Goal: Transaction & Acquisition: Obtain resource

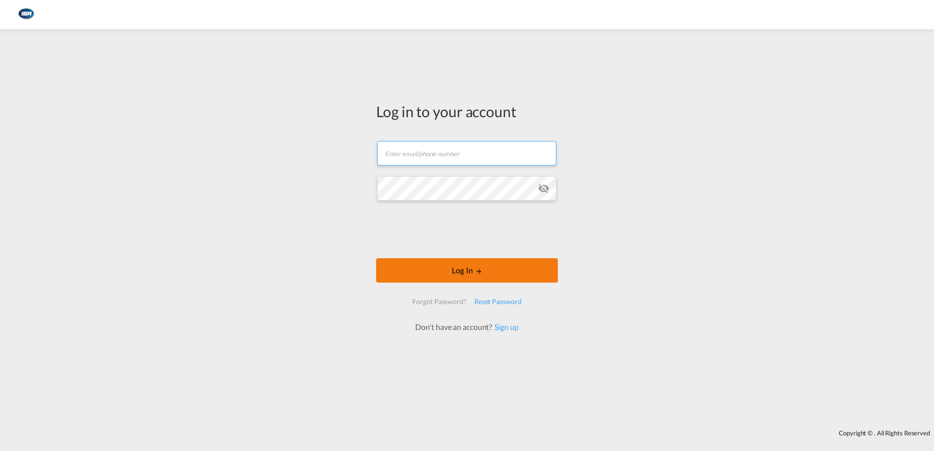
type input "[EMAIL_ADDRESS][DOMAIN_NAME]"
click at [487, 273] on button "Log In" at bounding box center [467, 270] width 182 height 24
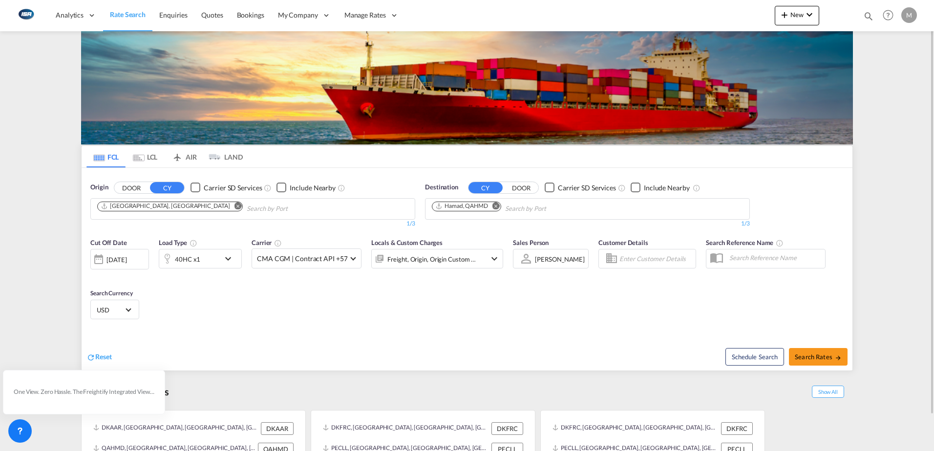
click at [499, 206] on md-icon "Remove" at bounding box center [495, 205] width 7 height 7
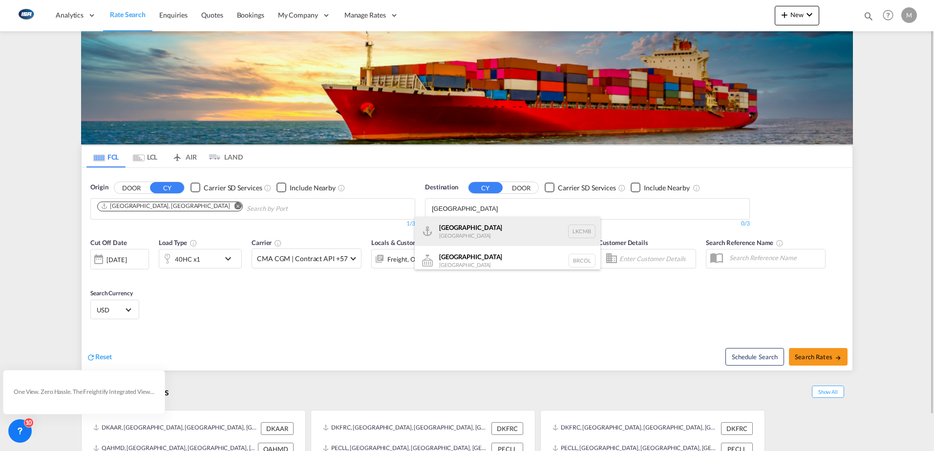
type input "[GEOGRAPHIC_DATA]"
click at [480, 224] on div "Colombo [GEOGRAPHIC_DATA] LKCMB" at bounding box center [508, 231] width 186 height 29
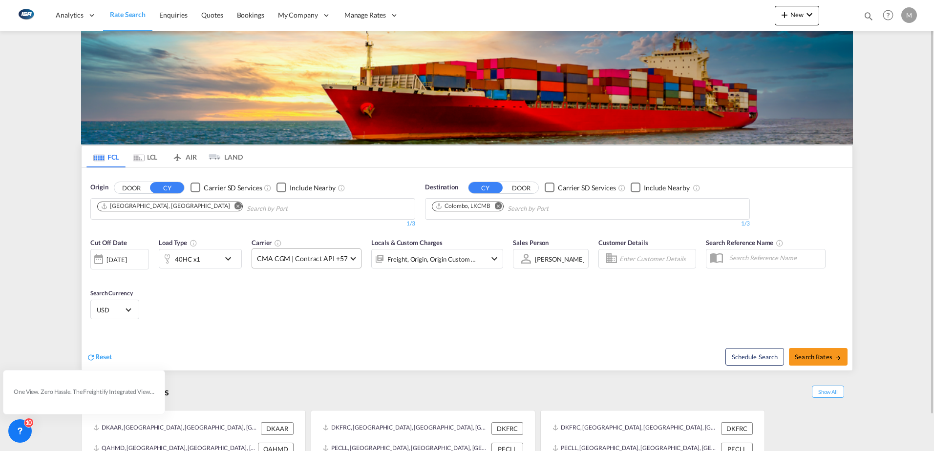
click at [304, 262] on span "CMA CGM | Contract API +57" at bounding box center [302, 259] width 90 height 10
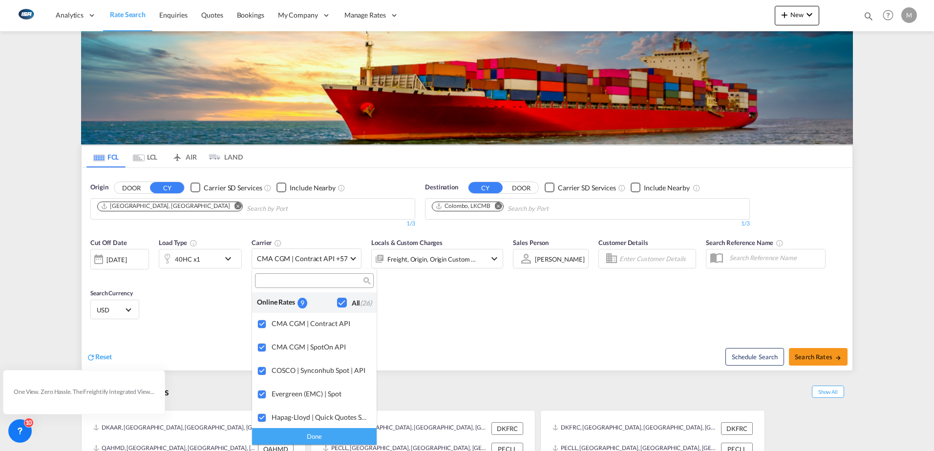
click at [492, 310] on md-backdrop at bounding box center [467, 225] width 934 height 451
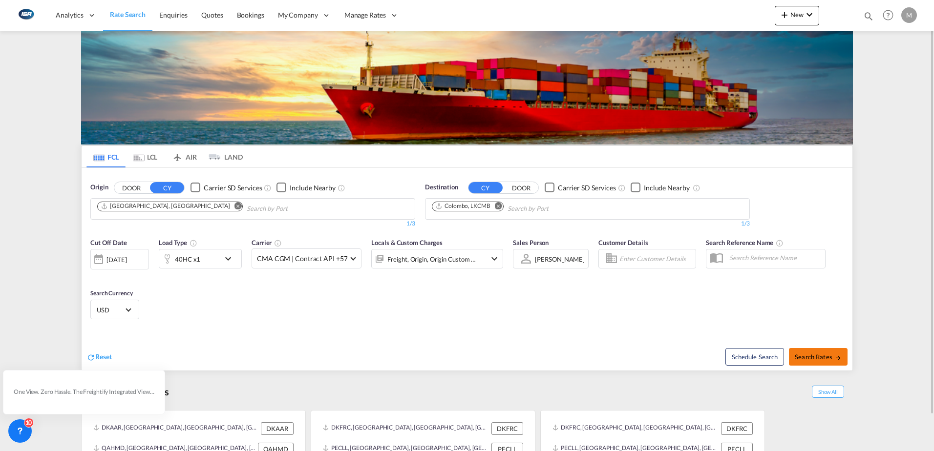
click at [823, 353] on span "Search Rates" at bounding box center [817, 357] width 47 height 8
type input "DKAAR to LKCMB / [DATE]"
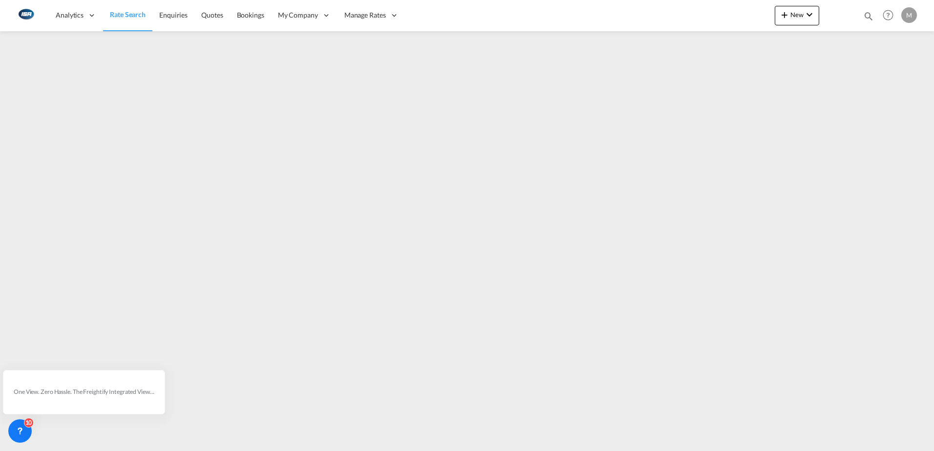
click at [574, 12] on div "Analytics Reports Dashboard Rate Search Enquiries Quotes Bookings" at bounding box center [467, 15] width 904 height 30
click at [25, 428] on div "10" at bounding box center [19, 430] width 23 height 23
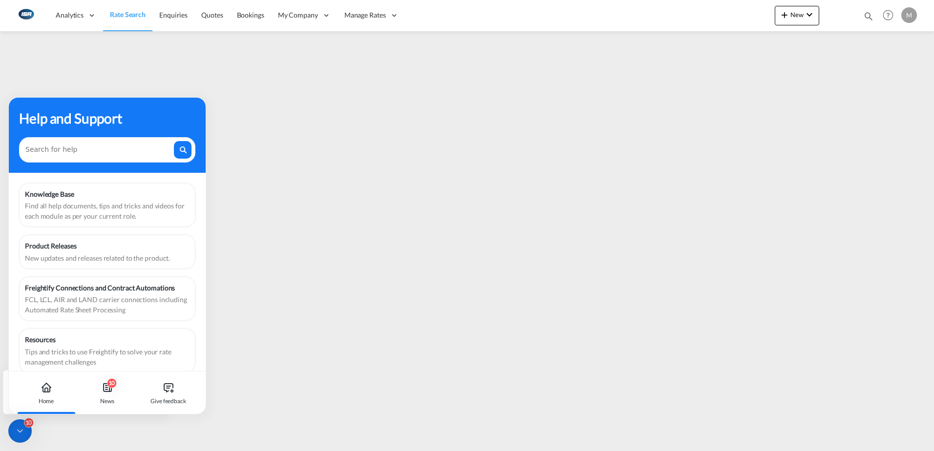
click at [21, 427] on icon at bounding box center [20, 431] width 10 height 10
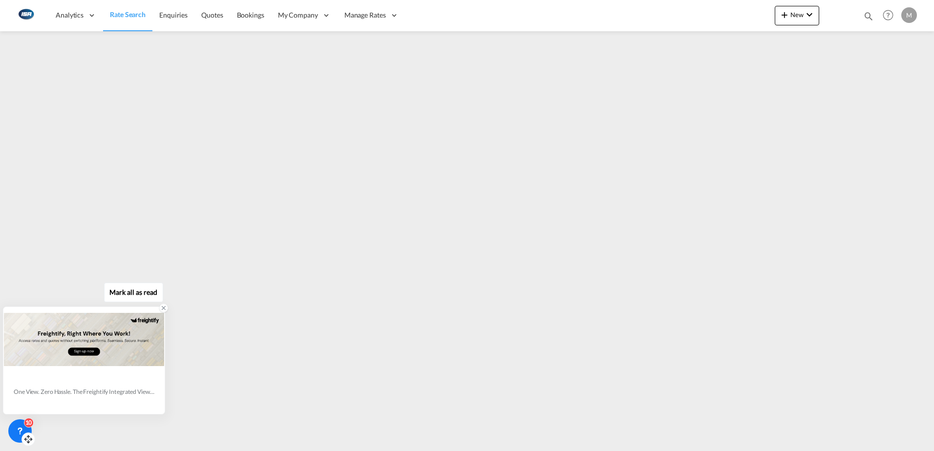
click at [164, 311] on icon at bounding box center [163, 308] width 7 height 7
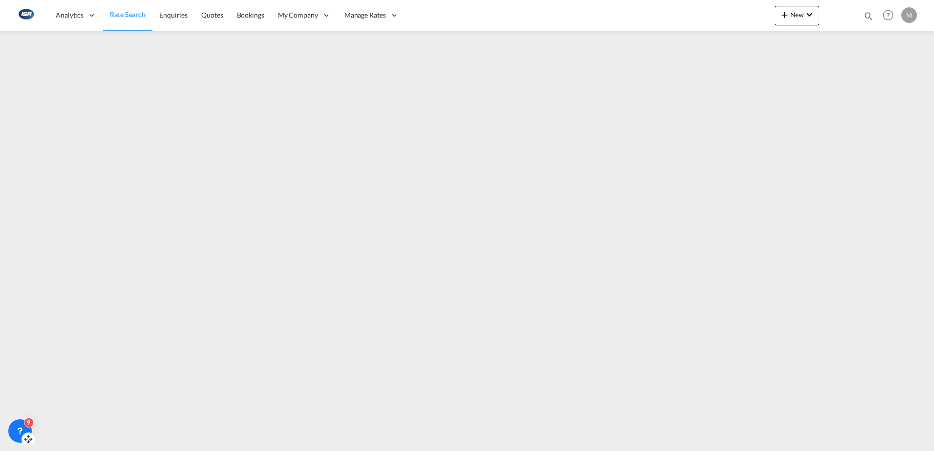
click at [133, 19] on span "Rate Search" at bounding box center [128, 15] width 36 height 10
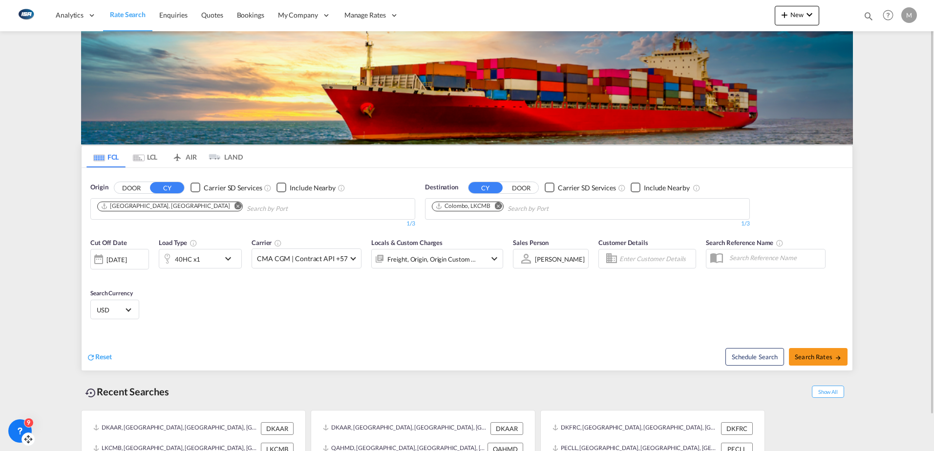
click at [150, 159] on md-tab-item "LCL" at bounding box center [144, 156] width 39 height 21
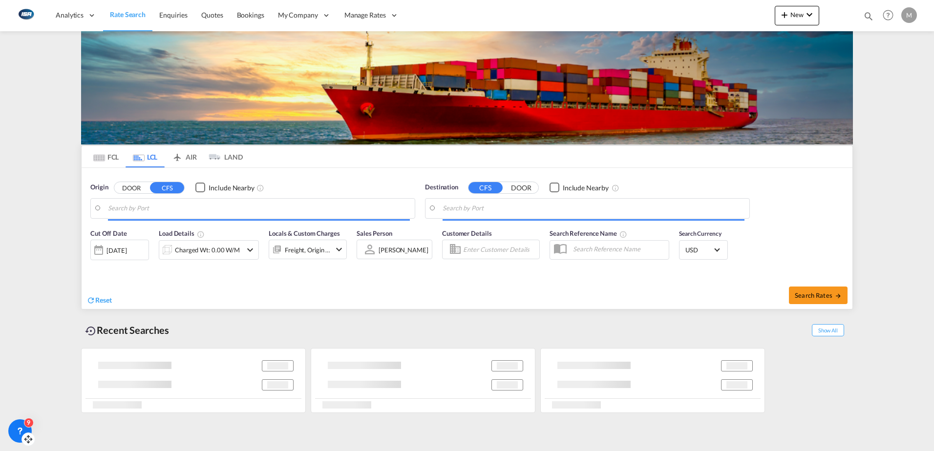
type input "DK-5882, Brudager, Gravvænge, Oure, [GEOGRAPHIC_DATA]"
type input "[GEOGRAPHIC_DATA], [GEOGRAPHIC_DATA], USDAL"
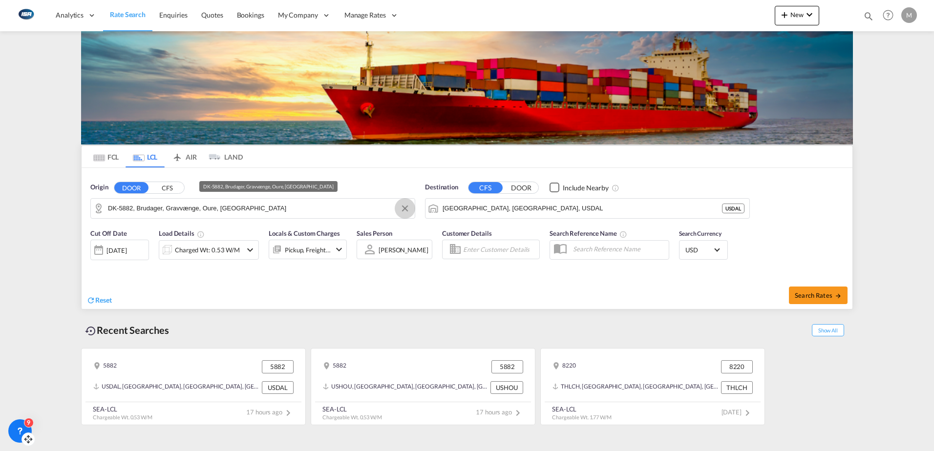
click at [406, 209] on button "Clear Input" at bounding box center [404, 208] width 15 height 15
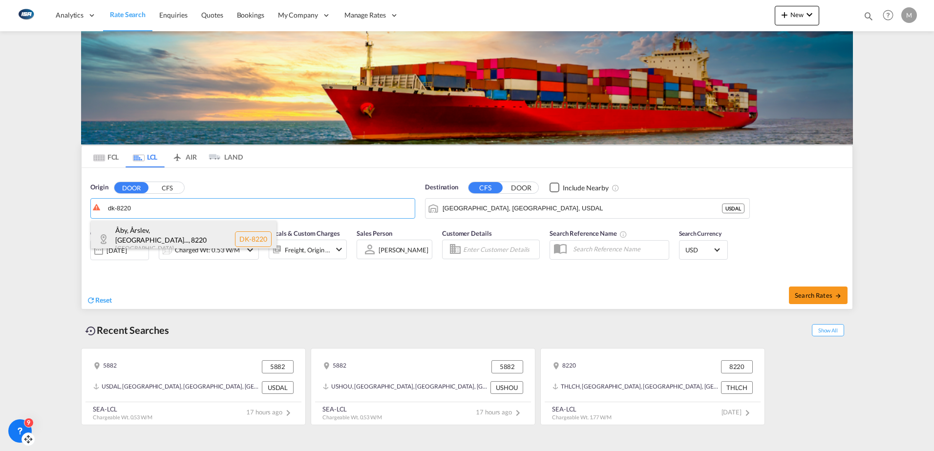
click at [155, 236] on div "Åby, Årslev, [GEOGRAPHIC_DATA]... , 8220 [GEOGRAPHIC_DATA] DK-8220" at bounding box center [184, 239] width 186 height 37
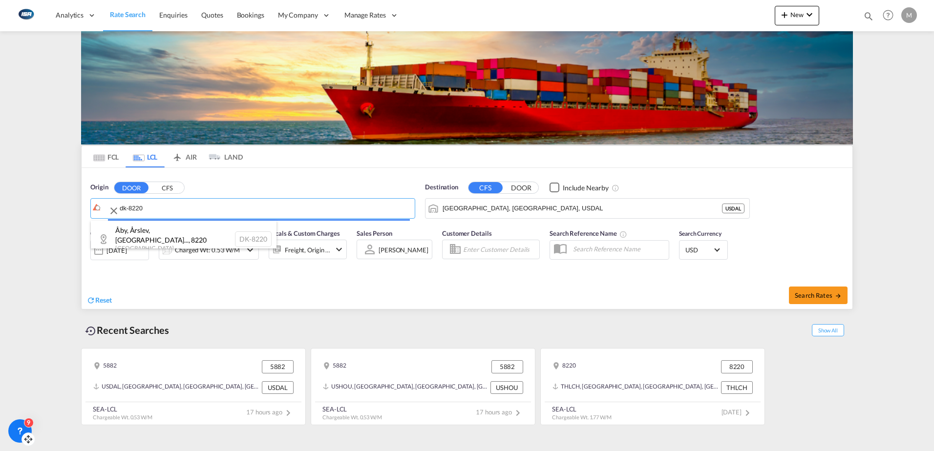
type input "DK-8220, [GEOGRAPHIC_DATA], [GEOGRAPHIC_DATA], [GEOGRAPHIC_DATA], [GEOGRAPHIC_D…"
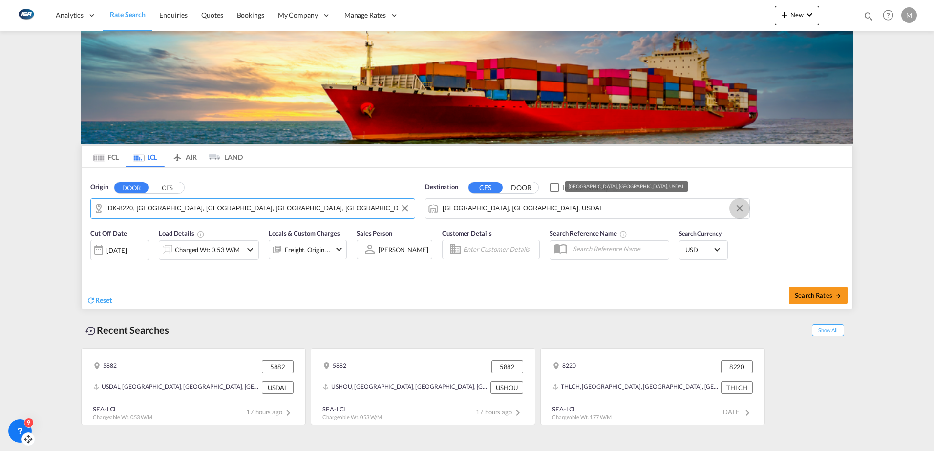
click at [741, 209] on md-icon "Clear Input" at bounding box center [739, 208] width 11 height 11
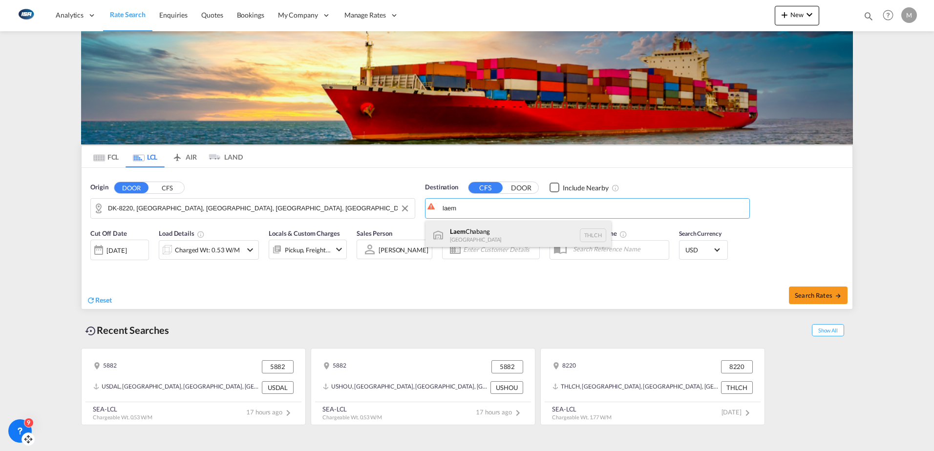
click at [481, 235] on div "Laem Chabang [GEOGRAPHIC_DATA] THLCH" at bounding box center [518, 235] width 186 height 29
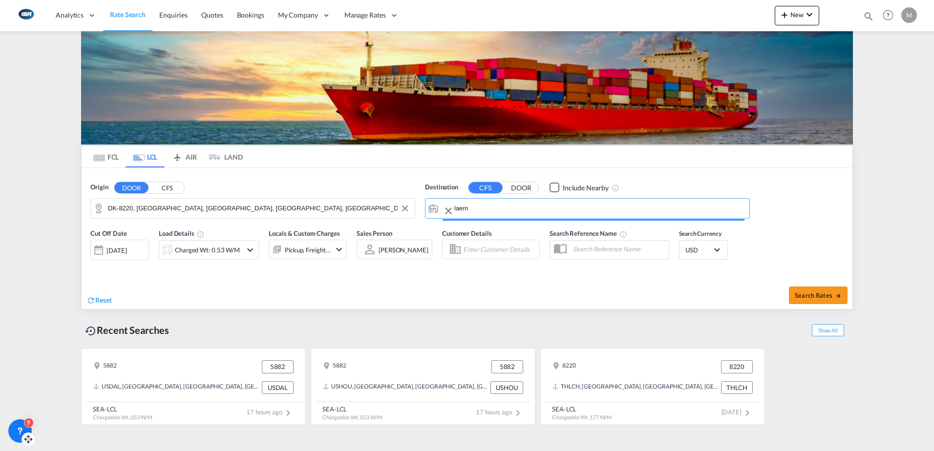
type input "Laem Chabang, THLCH"
click at [187, 250] on div "Charged Wt: 0.53 W/M" at bounding box center [207, 250] width 65 height 14
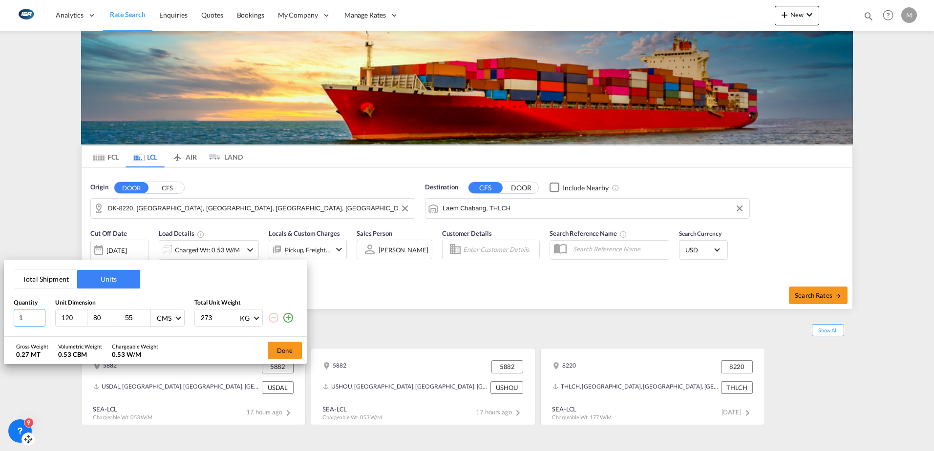
click at [26, 318] on input "1" at bounding box center [30, 318] width 32 height 18
type input "158"
type input "110"
click at [277, 347] on button "Done" at bounding box center [285, 351] width 34 height 18
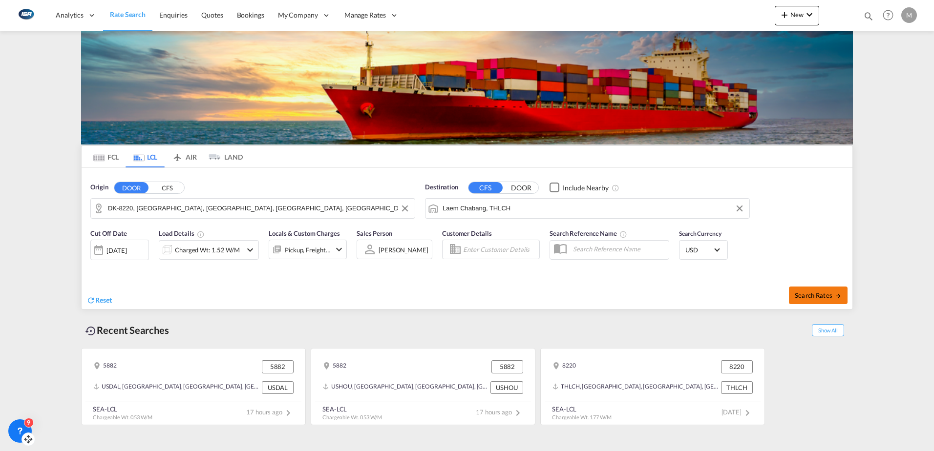
click at [836, 297] on md-icon "icon-arrow-right" at bounding box center [838, 295] width 7 height 7
type input "8220 to THLCH / [DATE]"
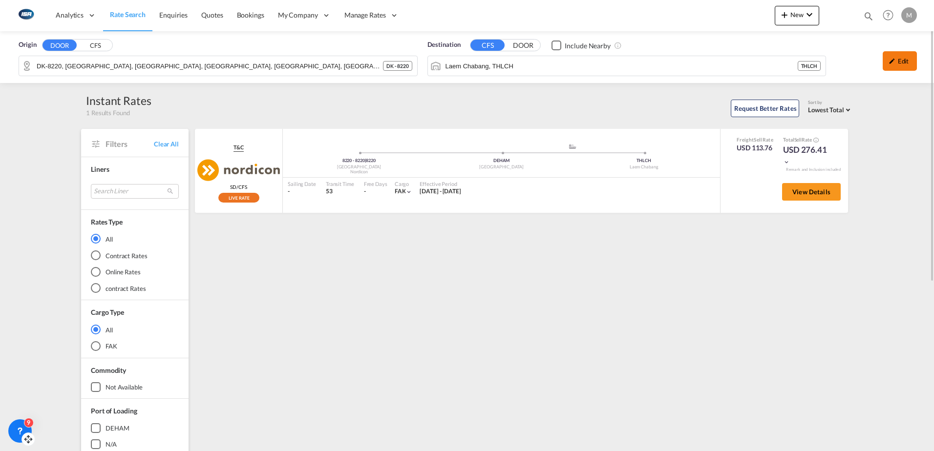
click at [905, 63] on div "Edit" at bounding box center [899, 61] width 34 height 20
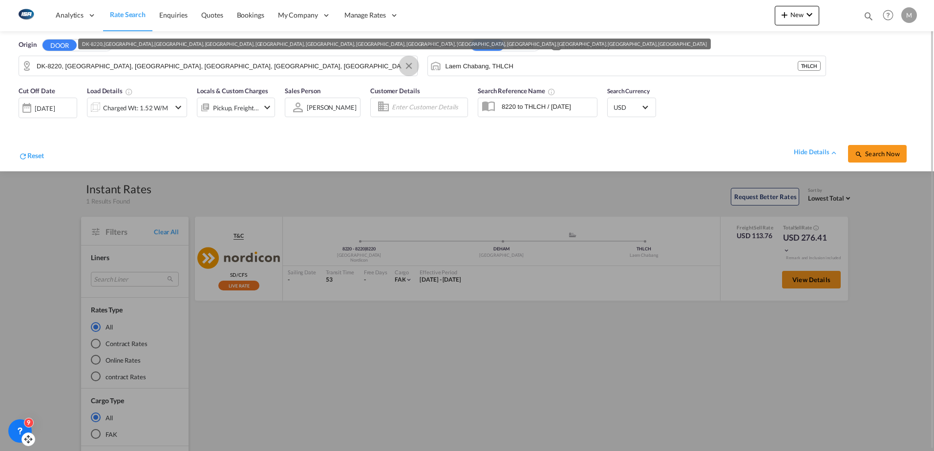
click at [408, 66] on button "Clear Input" at bounding box center [408, 66] width 15 height 15
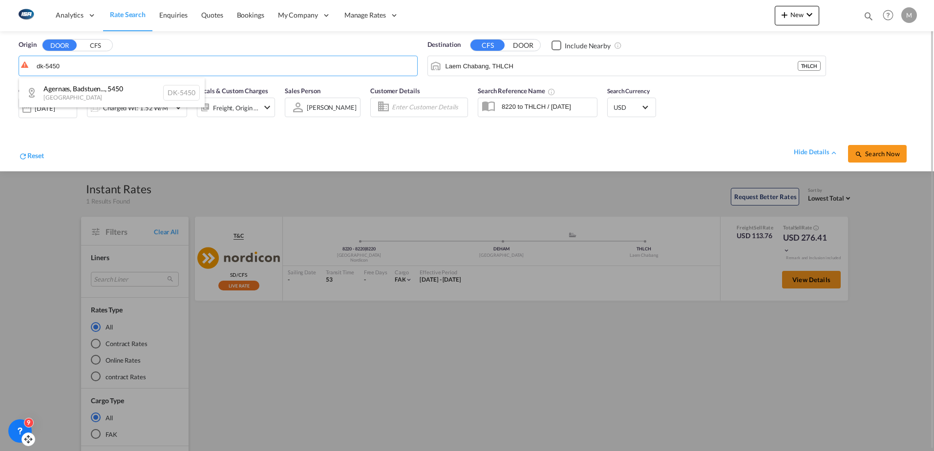
drag, startPoint x: 98, startPoint y: 94, endPoint x: 822, endPoint y: 61, distance: 724.9
click at [98, 93] on div "Agernæs, Badstuen... , 5450 [GEOGRAPHIC_DATA] DK-5450" at bounding box center [112, 92] width 186 height 29
type input "LO-5907, Ipsumdo, Sitametc, Adipisci, Elitseddo, Eiusmodte Inci, Utlaboree Dolo…"
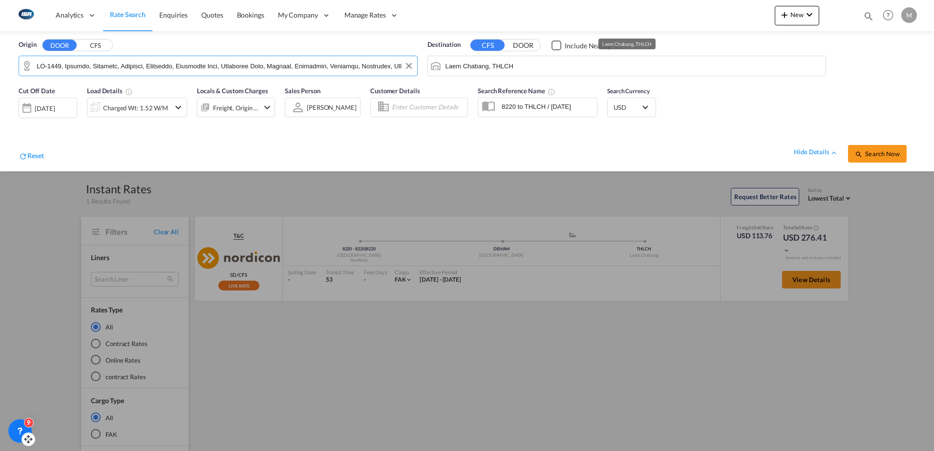
click at [814, 66] on input "Laem Chabang, THLCH" at bounding box center [633, 66] width 376 height 15
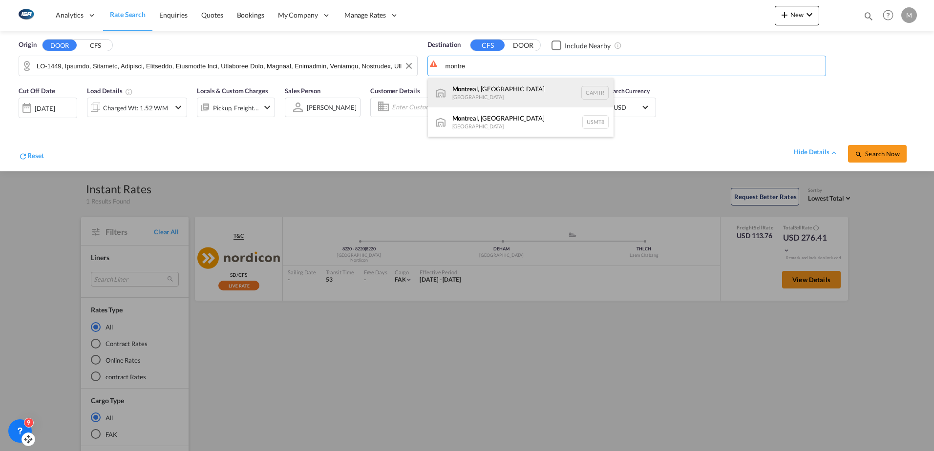
click at [481, 95] on div "[GEOGRAPHIC_DATA], [GEOGRAPHIC_DATA] [GEOGRAPHIC_DATA] CAMTR" at bounding box center [521, 92] width 186 height 29
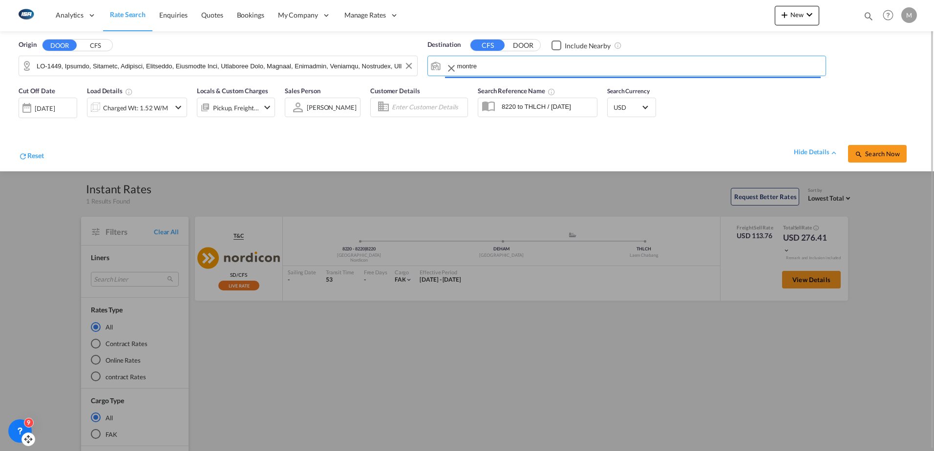
type input "[GEOGRAPHIC_DATA], [GEOGRAPHIC_DATA], CAMTR"
click at [142, 110] on div "Charged Wt: 1.52 W/M" at bounding box center [135, 108] width 65 height 14
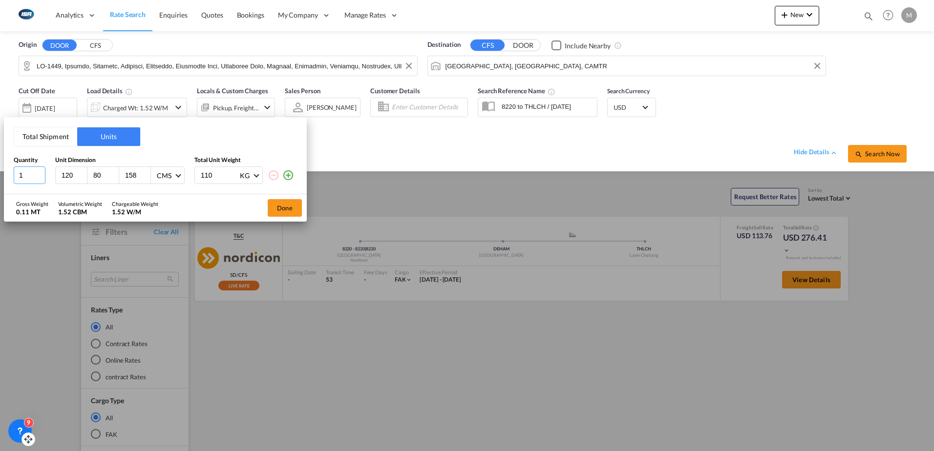
click at [28, 171] on input "1" at bounding box center [30, 176] width 32 height 18
type input "60"
type input "80"
type input "26"
type input "28"
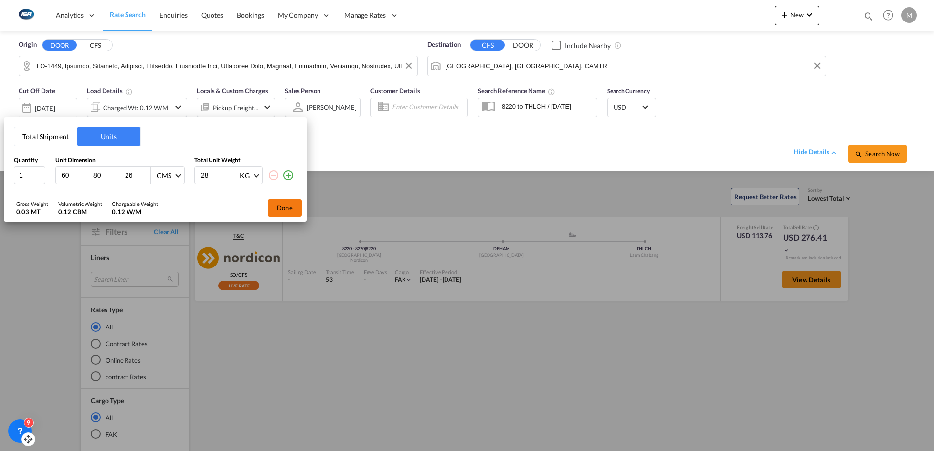
click at [293, 208] on button "Done" at bounding box center [285, 208] width 34 height 18
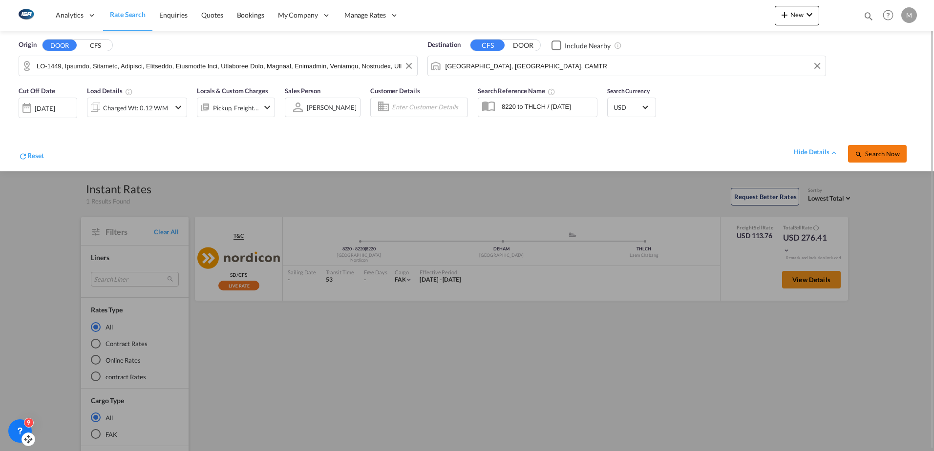
click at [886, 157] on span "Search Now" at bounding box center [877, 154] width 44 height 8
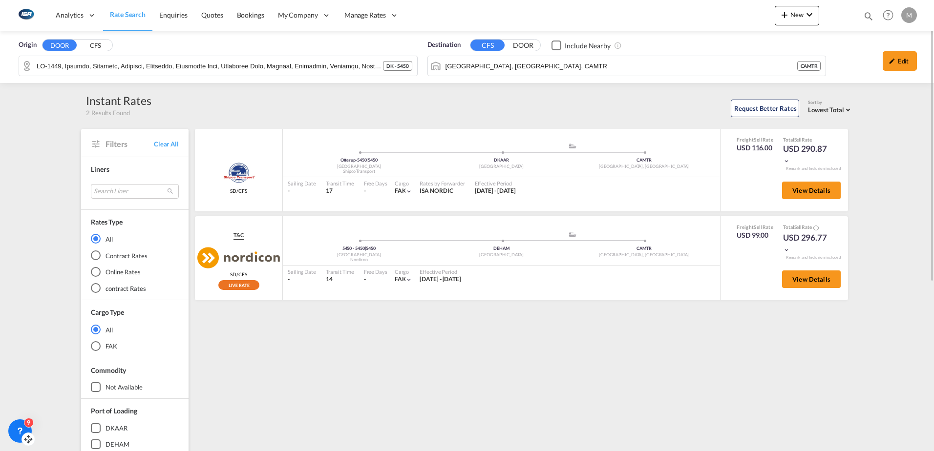
click at [135, 16] on span "Rate Search" at bounding box center [128, 14] width 36 height 8
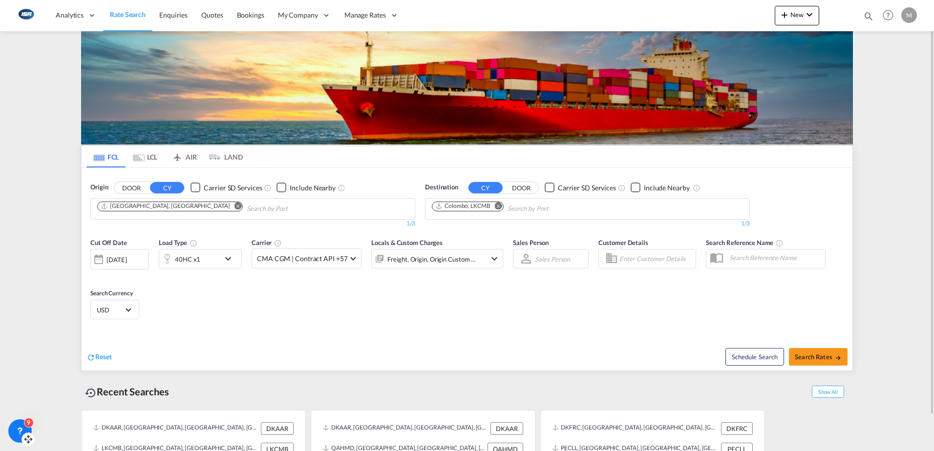
click at [500, 208] on md-icon "Remove" at bounding box center [498, 205] width 7 height 7
type input "poti"
click at [465, 230] on div "Poti [US_STATE] GEPTI" at bounding box center [508, 231] width 186 height 29
click at [121, 307] on span "USD" at bounding box center [110, 310] width 27 height 9
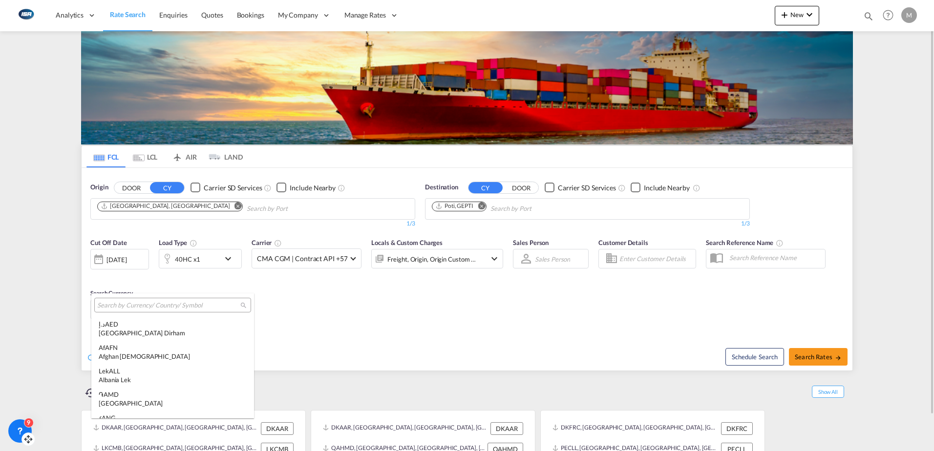
scroll to position [3371, 0]
click at [122, 304] on input "search" at bounding box center [168, 305] width 143 height 9
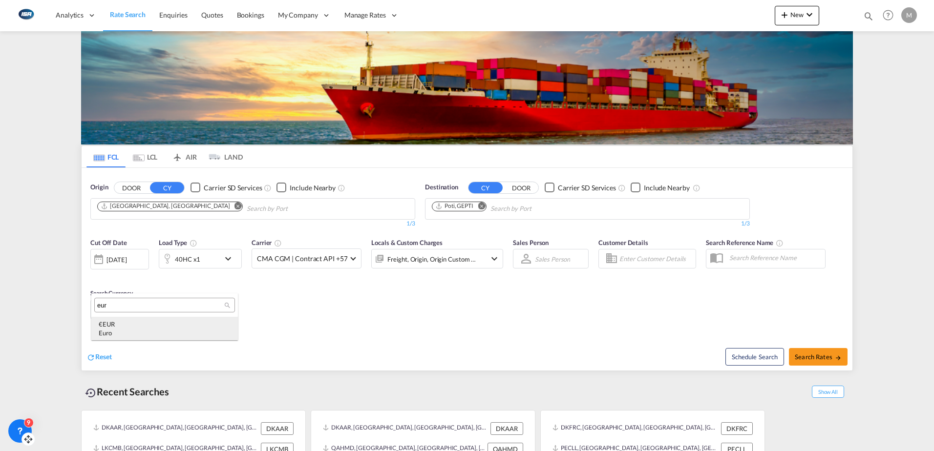
type input "eur"
click at [122, 320] on div "€ EUR Euro" at bounding box center [165, 329] width 132 height 18
click at [821, 360] on span "Search Rates" at bounding box center [817, 357] width 47 height 8
type input "DKAAR to GEPTI / [DATE]"
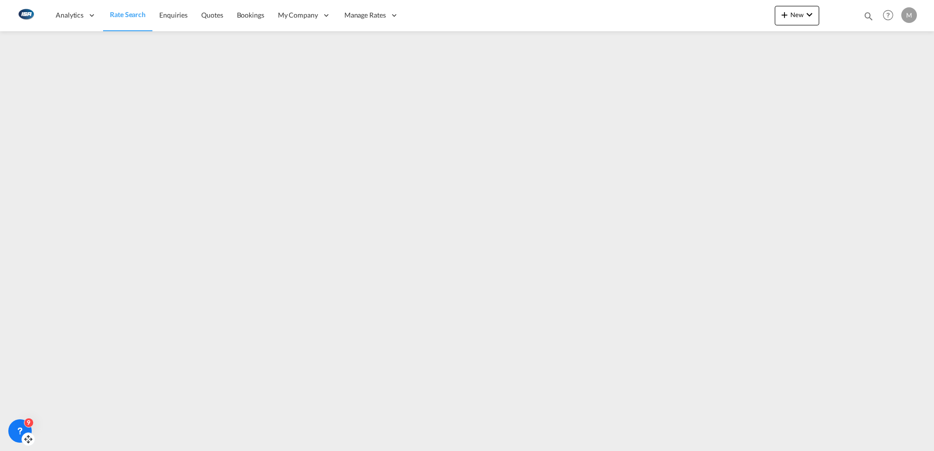
click at [131, 13] on span "Rate Search" at bounding box center [128, 14] width 36 height 8
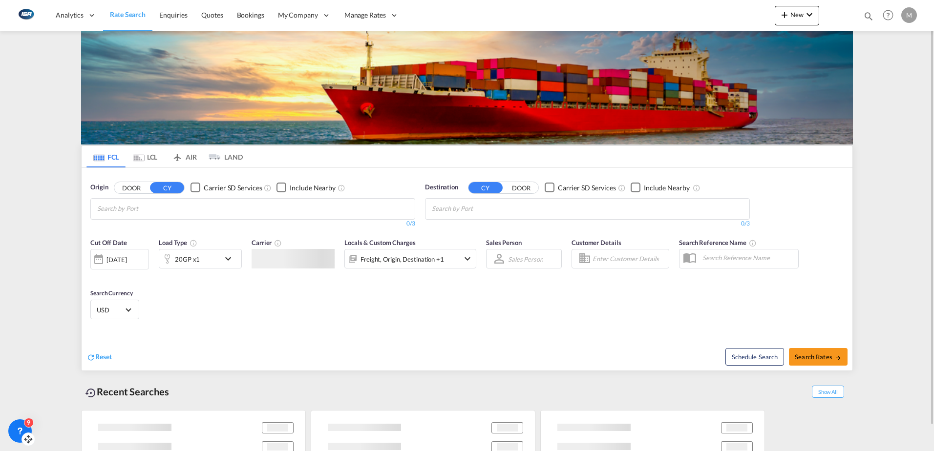
click at [142, 157] on md-icon "Use the left and right arrow keys to navigate between tabs" at bounding box center [139, 157] width 12 height 7
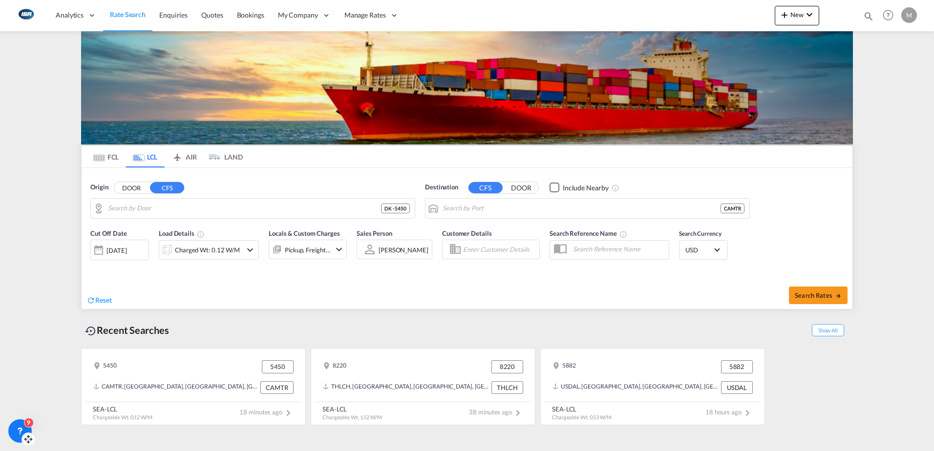
type input "LO-5907, Ipsumdo, Sitametc, Adipisci, Elitseddo, Eiusmodte Inci, Utlaboree Dolo…"
type input "[GEOGRAPHIC_DATA], [GEOGRAPHIC_DATA], CAMTR"
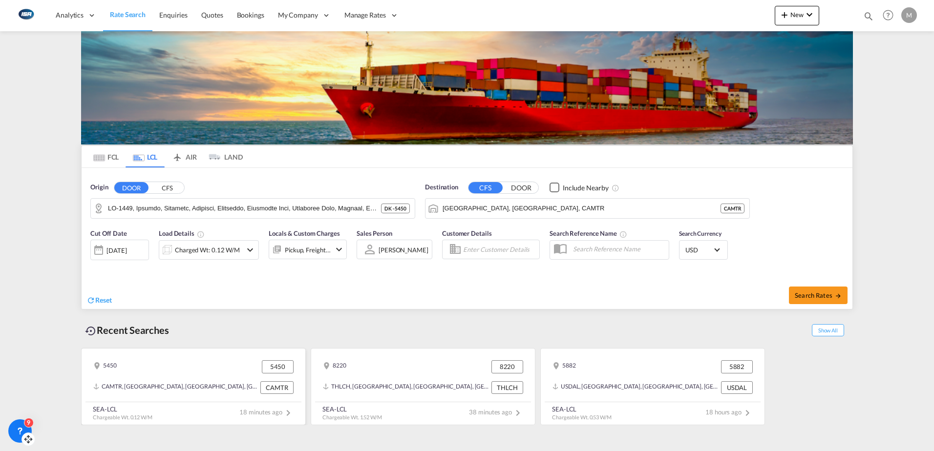
drag, startPoint x: 172, startPoint y: 383, endPoint x: 167, endPoint y: 382, distance: 5.9
click at [167, 382] on div "CAMTR, [GEOGRAPHIC_DATA], [GEOGRAPHIC_DATA], [GEOGRAPHIC_DATA], [GEOGRAPHIC_DAT…" at bounding box center [175, 387] width 165 height 13
